Goal: Task Accomplishment & Management: Use online tool/utility

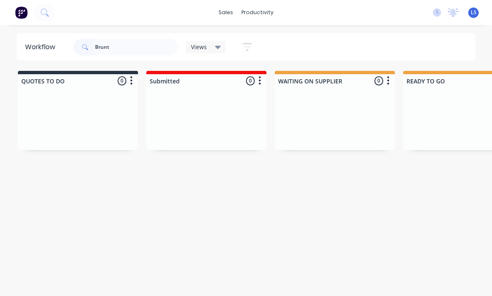
scroll to position [11, 480]
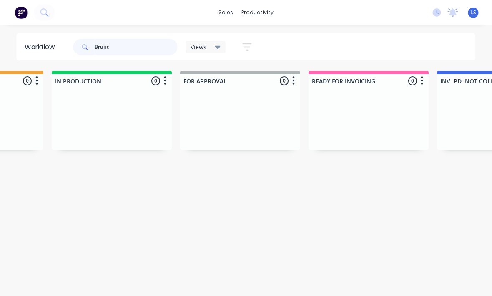
click at [111, 44] on input "Brunt" at bounding box center [136, 47] width 83 height 17
type input "Brunt"
click at [39, 10] on button at bounding box center [44, 12] width 21 height 17
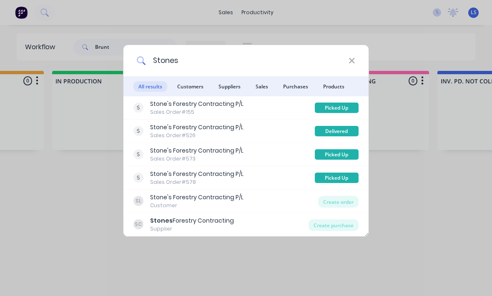
type input "Stones"
click at [343, 201] on div "Create order" at bounding box center [338, 202] width 40 height 12
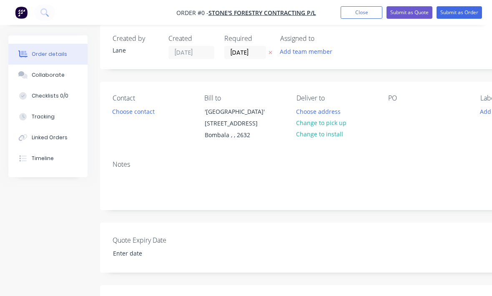
scroll to position [15, 0]
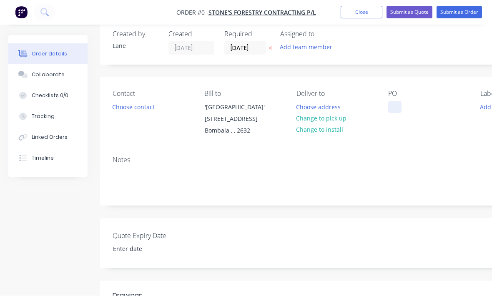
click at [393, 108] on div at bounding box center [394, 107] width 13 height 12
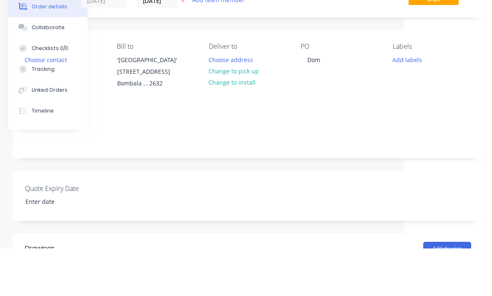
scroll to position [63, 88]
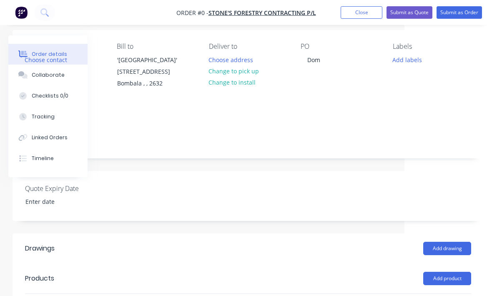
click at [403, 57] on div "Order details Collaborate Checklists 0/0 Tracking Linked Orders Timeline Order …" at bounding box center [202, 221] width 580 height 497
click at [405, 55] on button "Add labels" at bounding box center [407, 59] width 38 height 11
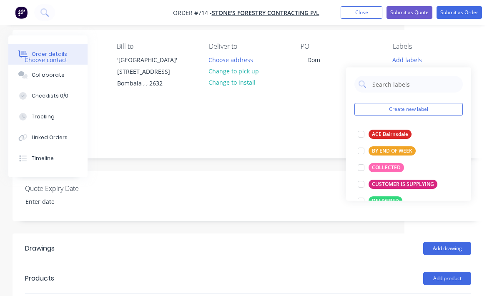
click at [363, 167] on div at bounding box center [361, 167] width 17 height 17
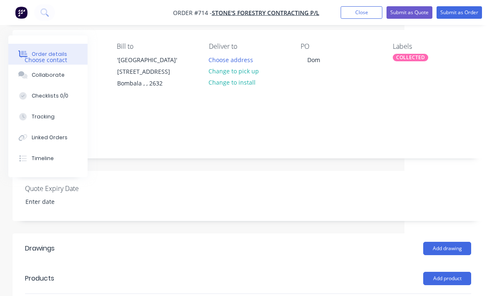
click at [335, 196] on div "Quote Expiry Date" at bounding box center [248, 196] width 471 height 50
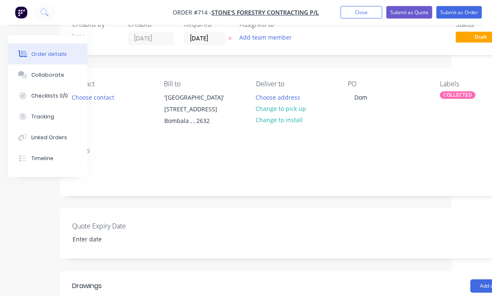
scroll to position [24, 41]
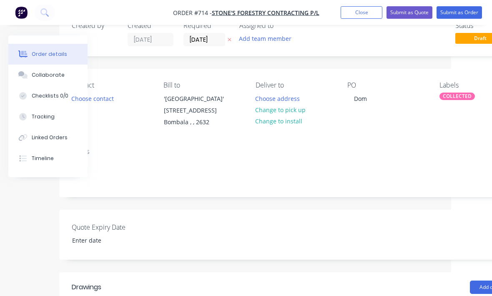
click at [383, 104] on div "PO Dom" at bounding box center [386, 104] width 78 height 47
click at [373, 94] on div "Dom" at bounding box center [360, 99] width 26 height 12
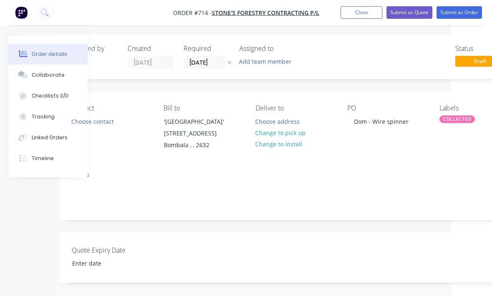
scroll to position [0, 41]
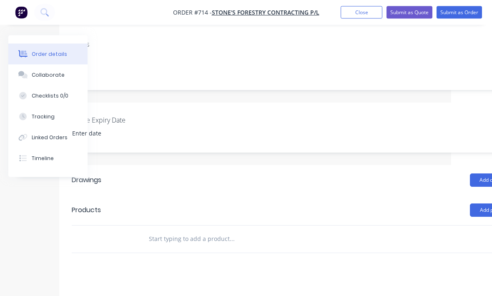
click at [253, 233] on input "text" at bounding box center [232, 239] width 167 height 17
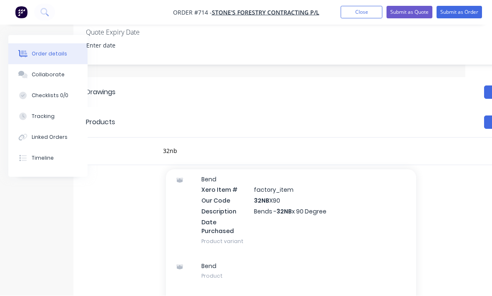
scroll to position [209, 27]
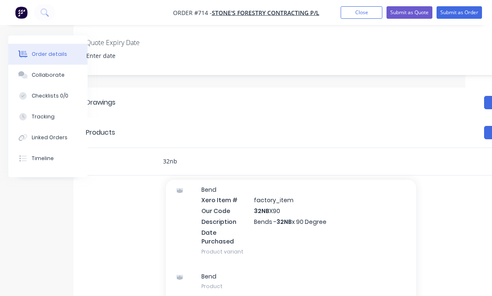
type input "32nb"
click at [445, 227] on div "Labour $0.00 Sub total $0.00 Margin $0.00 ( 0 %) Tax $0.00 Total $0.00" at bounding box center [459, 250] width 146 height 97
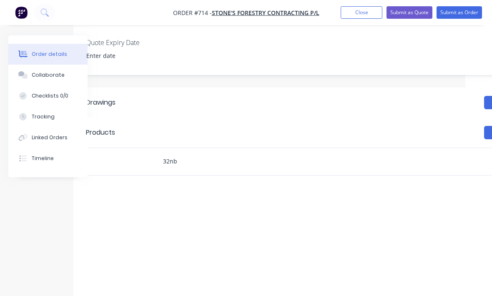
click at [305, 164] on input "32nb" at bounding box center [246, 161] width 167 height 17
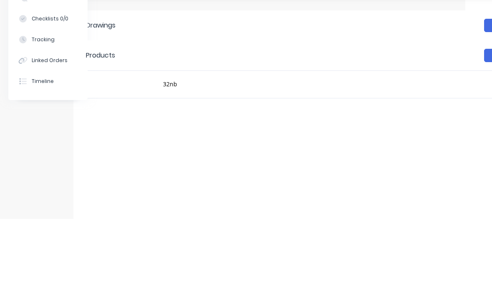
click at [264, 118] on header "Products Add product" at bounding box center [308, 133] width 471 height 30
click at [264, 68] on div "Quote Expiry Date" at bounding box center [308, 50] width 471 height 50
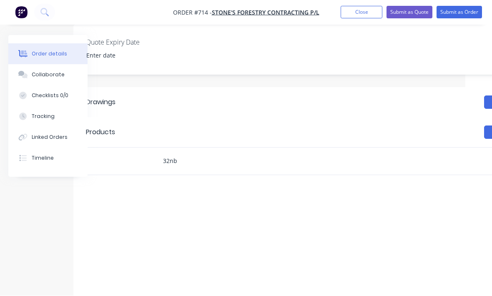
click at [175, 158] on input "32nb" at bounding box center [246, 161] width 167 height 17
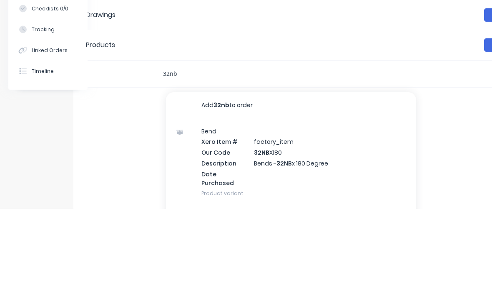
click at [176, 153] on input "32nb" at bounding box center [246, 161] width 167 height 17
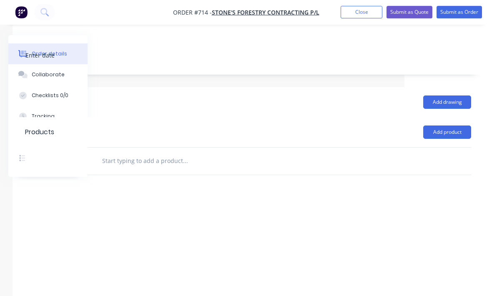
click at [449, 138] on button "Add product" at bounding box center [447, 132] width 48 height 13
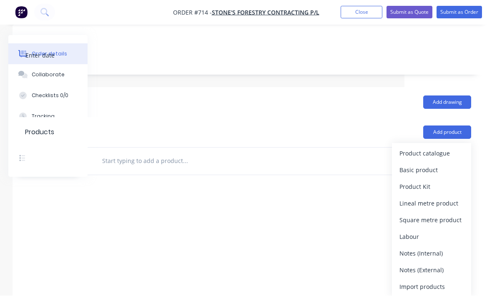
click at [443, 150] on div "Product catalogue" at bounding box center [432, 154] width 64 height 12
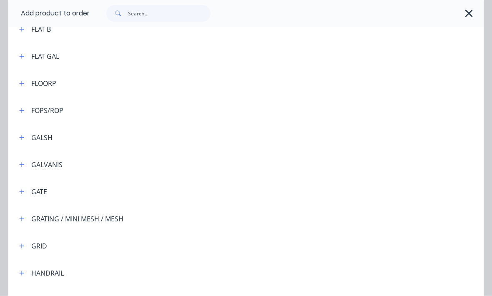
scroll to position [1233, 0]
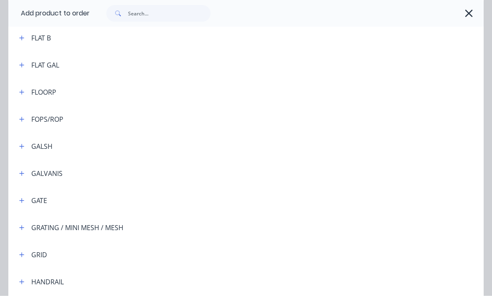
click at [27, 146] on button "button" at bounding box center [22, 146] width 10 height 10
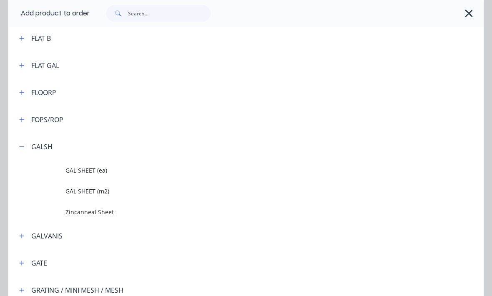
click at [28, 143] on div "GALSH" at bounding box center [33, 146] width 40 height 10
click at [26, 145] on button "button" at bounding box center [22, 146] width 10 height 10
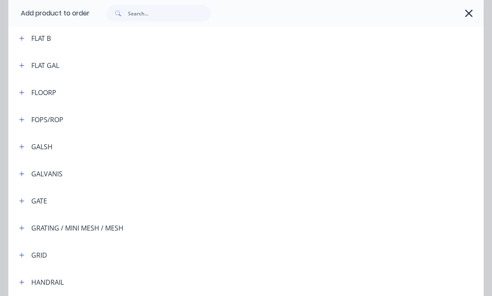
click at [26, 174] on button "button" at bounding box center [22, 174] width 10 height 10
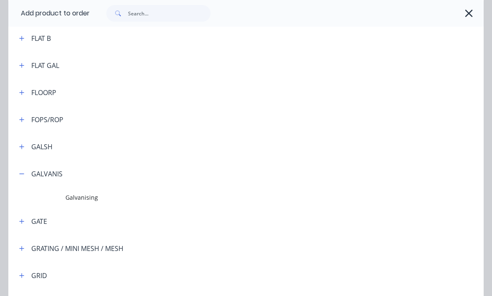
click at [23, 176] on icon "button" at bounding box center [21, 174] width 5 height 6
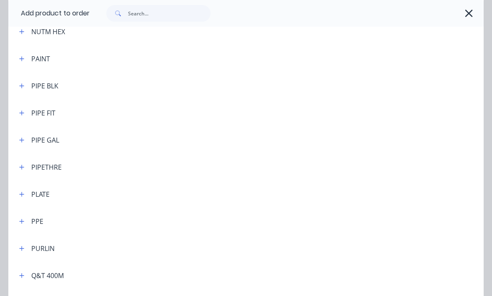
scroll to position [1931, 0]
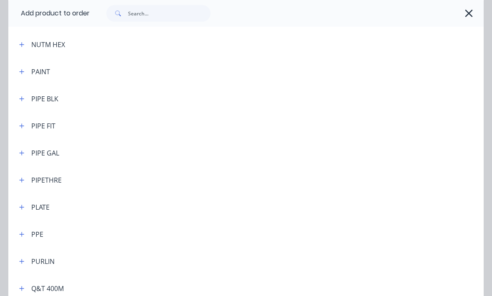
click at [26, 151] on button "button" at bounding box center [22, 153] width 10 height 10
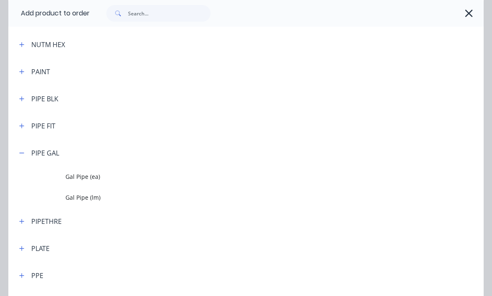
click at [95, 196] on span "Gal Pipe (lm)" at bounding box center [232, 197] width 335 height 9
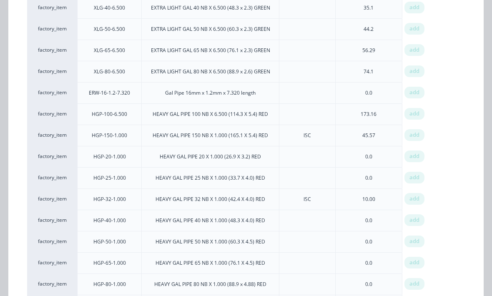
scroll to position [244, 0]
click at [417, 223] on span "add" at bounding box center [415, 220] width 10 height 8
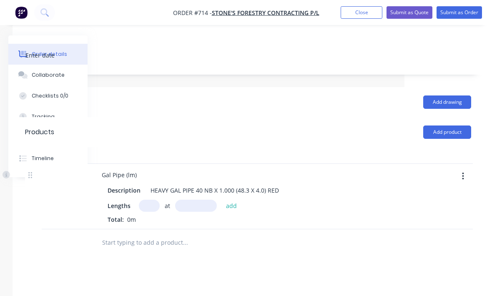
click at [153, 203] on input "text" at bounding box center [149, 206] width 21 height 12
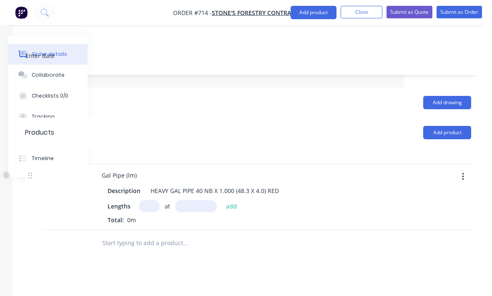
scroll to position [209, 0]
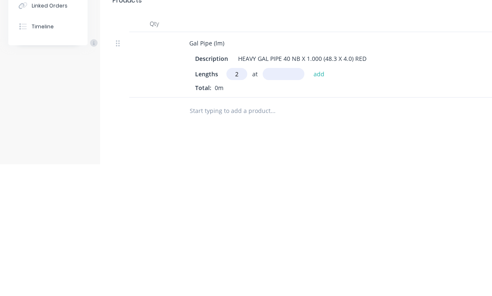
type input "2"
click at [289, 200] on input "text" at bounding box center [284, 206] width 42 height 12
click at [320, 185] on div "HEAVY GAL PIPE 40 NB X 1.000 (48.3 X 4.0) RED" at bounding box center [302, 191] width 135 height 12
type input "2500mm"
click at [316, 200] on button "add" at bounding box center [320, 205] width 20 height 11
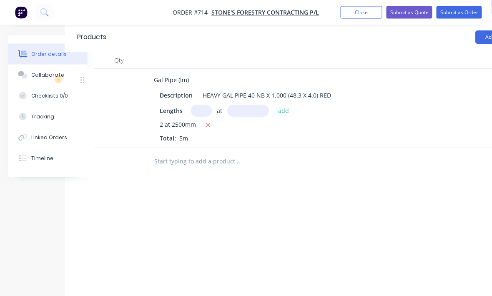
scroll to position [304, 88]
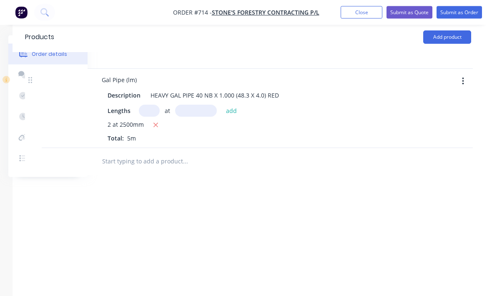
click at [454, 36] on button "Add product" at bounding box center [447, 37] width 48 height 13
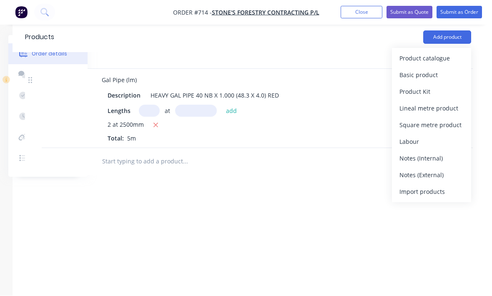
click at [443, 55] on div "Product catalogue" at bounding box center [432, 59] width 64 height 12
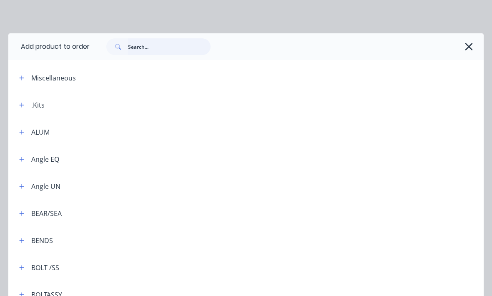
click at [169, 41] on input "text" at bounding box center [169, 46] width 83 height 17
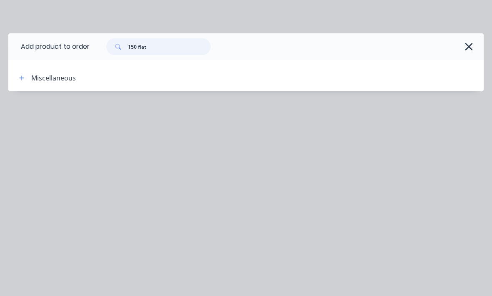
click at [175, 49] on input "150 flat" at bounding box center [169, 46] width 83 height 17
type input "1"
type input "Flat"
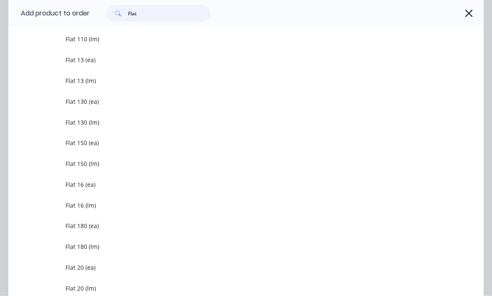
scroll to position [304, 88]
click at [79, 164] on span "Flat 150 (lm)" at bounding box center [232, 164] width 335 height 9
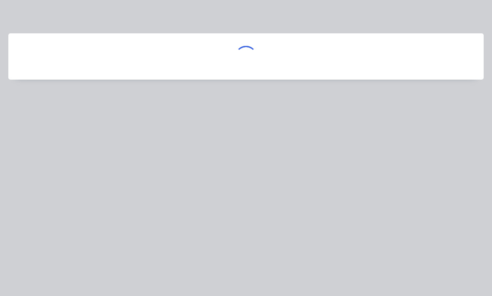
scroll to position [0, 0]
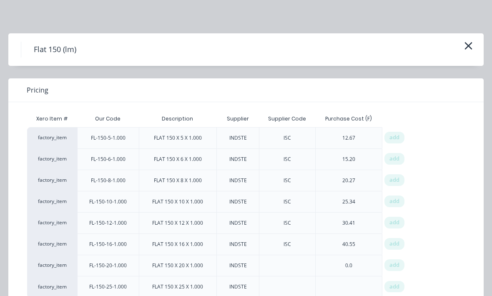
click at [396, 158] on span "add" at bounding box center [395, 159] width 10 height 8
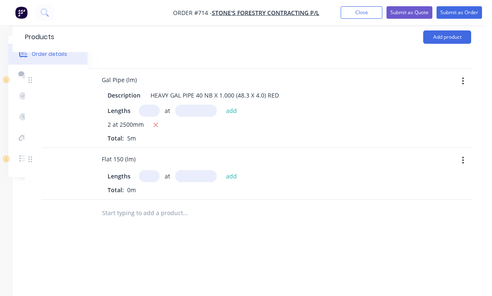
click at [146, 174] on input "text" at bounding box center [149, 176] width 21 height 12
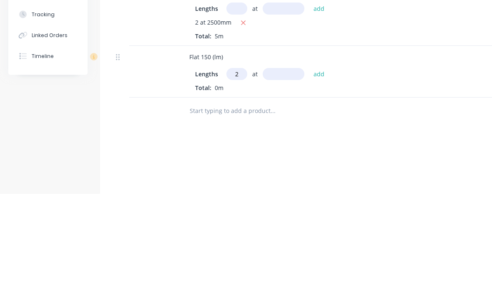
type input "2"
click at [294, 171] on input "text" at bounding box center [284, 177] width 42 height 12
type input "600"
click at [317, 171] on button "add" at bounding box center [320, 176] width 20 height 11
